Goal: Navigation & Orientation: Find specific page/section

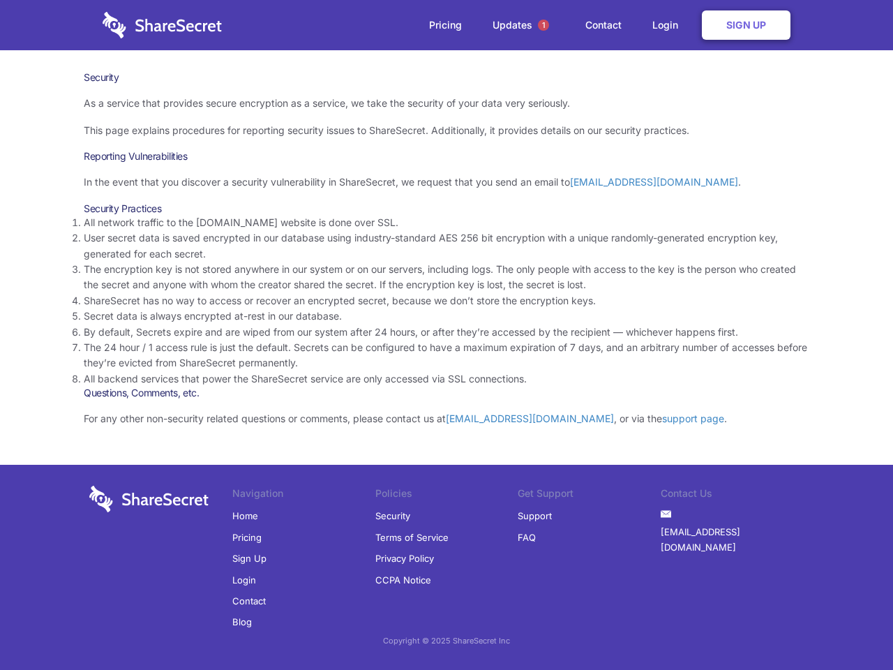
click at [447, 335] on li "By default, Secrets expire and are wiped from our system after 24 hours, or aft…" at bounding box center [447, 331] width 726 height 15
click at [544, 25] on span "1" at bounding box center [543, 25] width 11 height 11
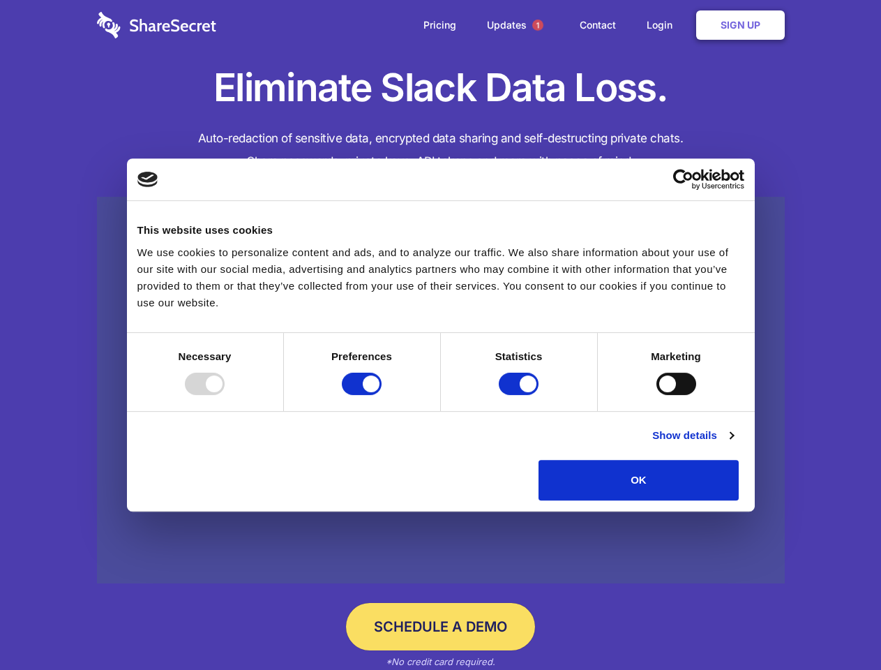
click at [225, 395] on div at bounding box center [205, 384] width 40 height 22
click at [382, 395] on input "Preferences" at bounding box center [362, 384] width 40 height 22
checkbox input "false"
click at [521, 395] on input "Statistics" at bounding box center [519, 384] width 40 height 22
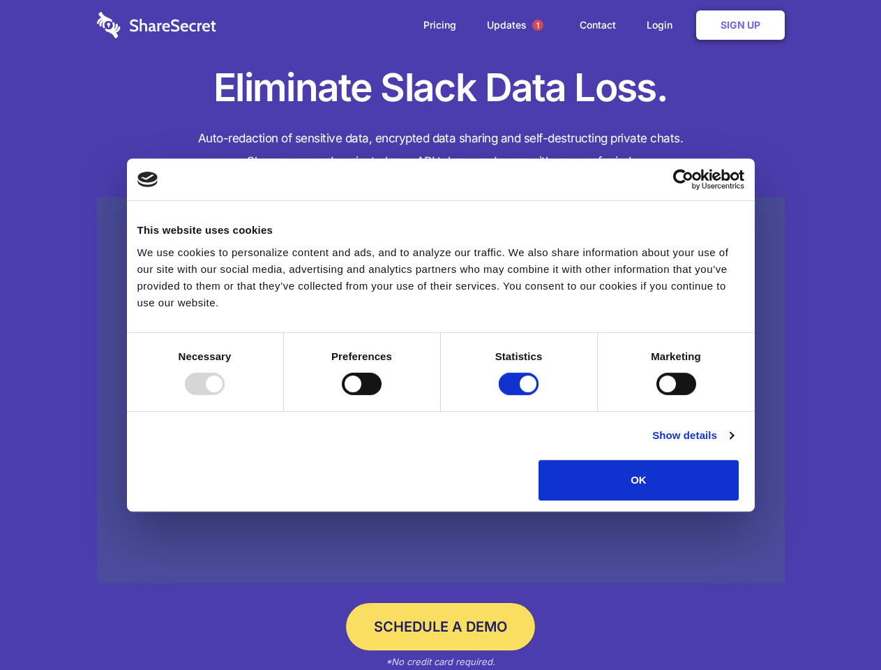
checkbox input "false"
click at [657, 395] on input "Marketing" at bounding box center [677, 384] width 40 height 22
checkbox input "true"
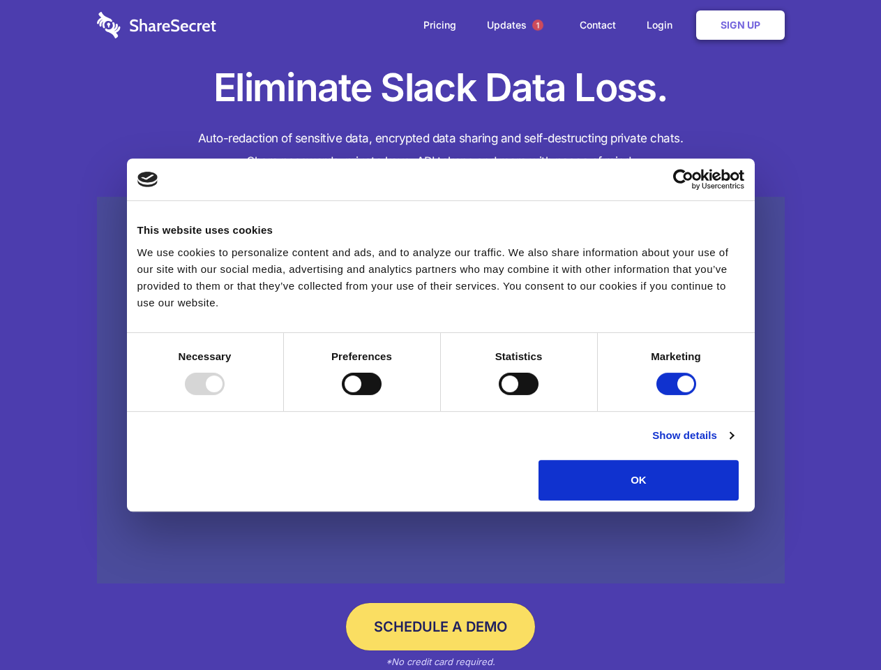
click at [733, 444] on link "Show details" at bounding box center [692, 435] width 81 height 17
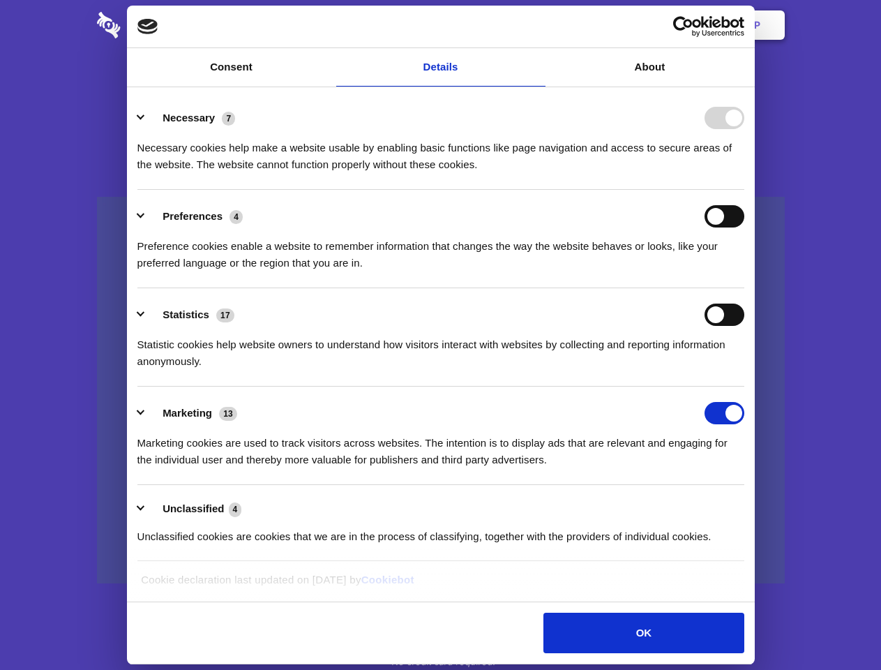
click at [745, 190] on li "Necessary 7 Necessary cookies help make a website usable by enabling basic func…" at bounding box center [440, 140] width 607 height 98
